Goal: Transaction & Acquisition: Subscribe to service/newsletter

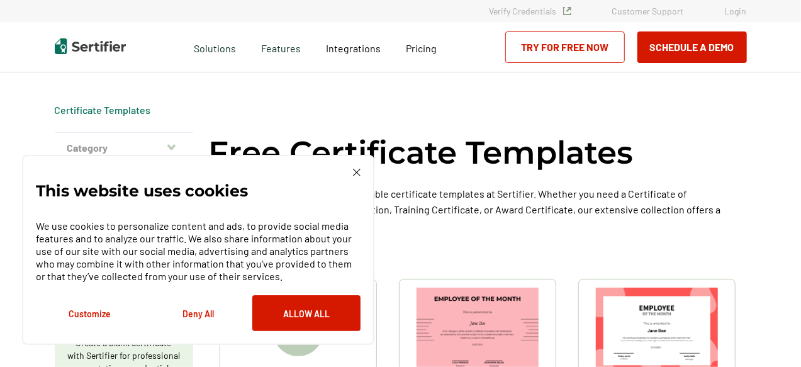
drag, startPoint x: 296, startPoint y: 314, endPoint x: 357, endPoint y: 172, distance: 155.5
click at [357, 172] on div "This website uses cookies We use cookies to personalize content and ads, to pro…" at bounding box center [198, 250] width 324 height 162
click at [357, 172] on img at bounding box center [357, 173] width 8 height 8
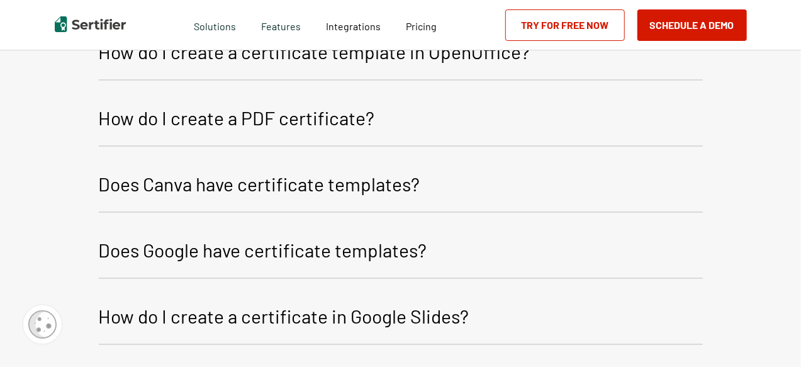
scroll to position [1912, 0]
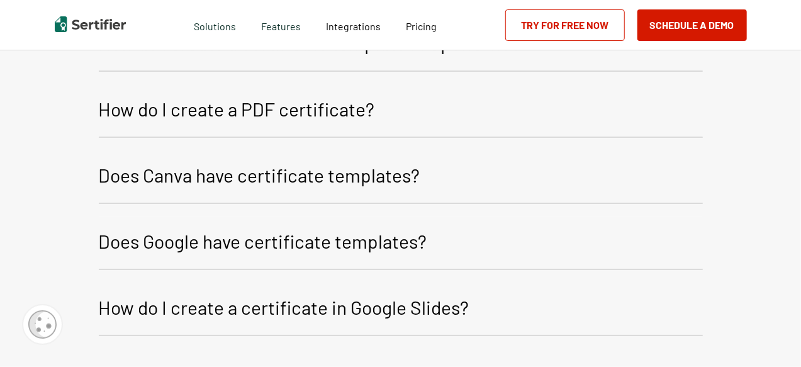
click at [374, 240] on p "Does Google have certificate templates?" at bounding box center [263, 241] width 328 height 30
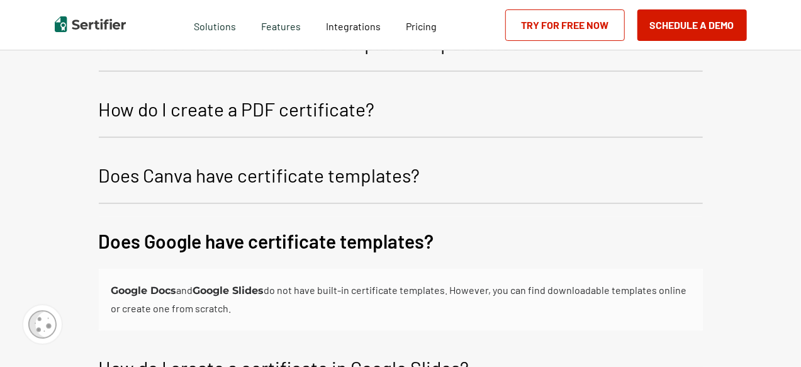
click at [374, 240] on p "Does Google have certificate templates?" at bounding box center [266, 241] width 335 height 30
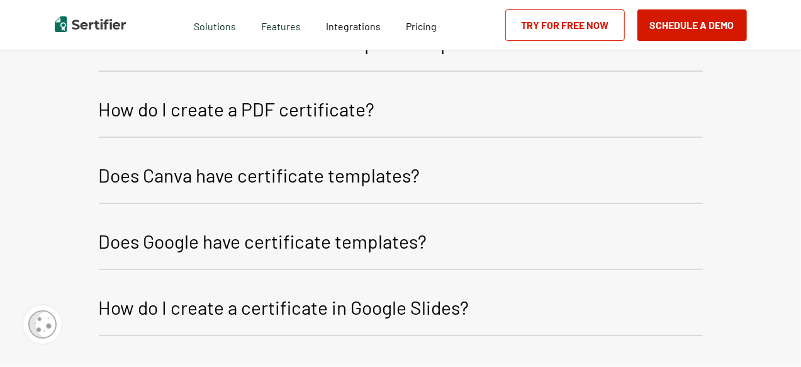
click at [374, 240] on p "Does Google have certificate templates?" at bounding box center [263, 241] width 328 height 30
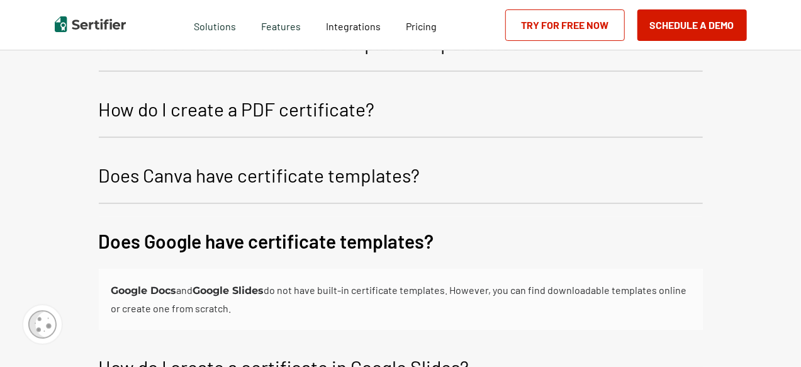
click at [374, 240] on p "Does Google have certificate templates?" at bounding box center [266, 241] width 335 height 30
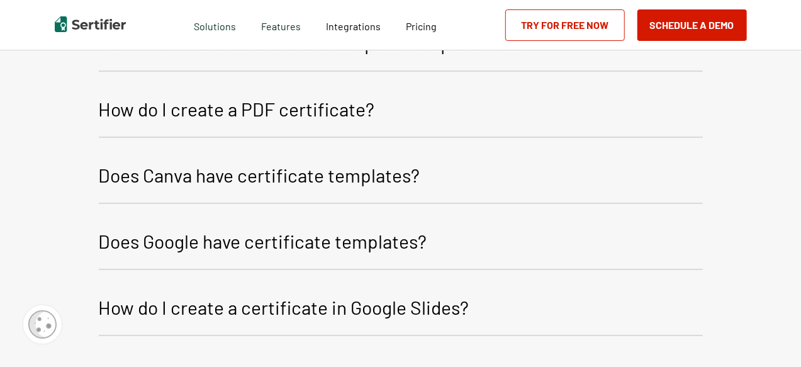
click at [374, 240] on p "Does Google have certificate templates?" at bounding box center [263, 241] width 328 height 30
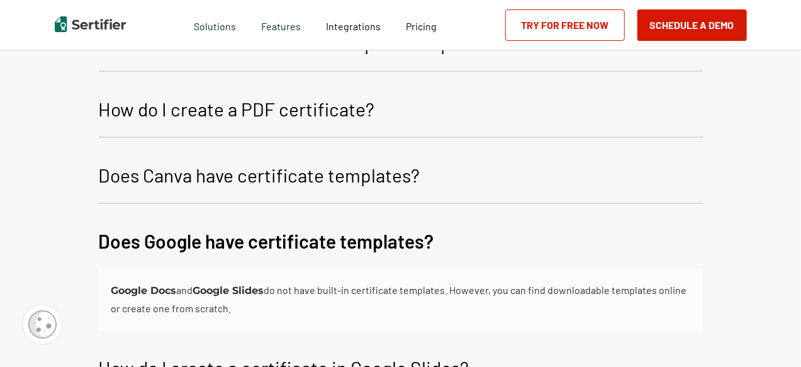
click at [559, 23] on link "Try for Free Now" at bounding box center [564, 24] width 119 height 31
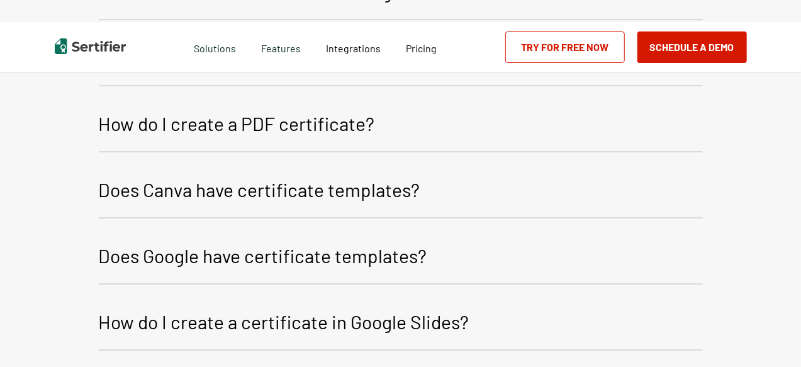
scroll to position [1912, 0]
